Goal: Information Seeking & Learning: Learn about a topic

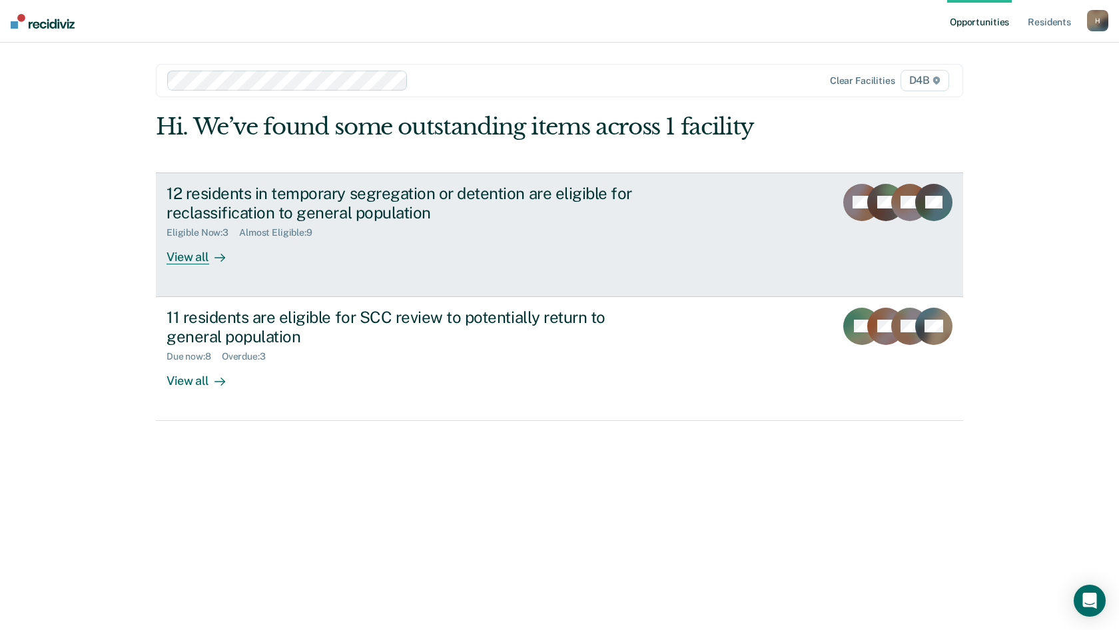
click at [733, 232] on link "12 residents in temporary segregation or detention are eligible for reclassific…" at bounding box center [560, 235] width 808 height 125
